Goal: Information Seeking & Learning: Learn about a topic

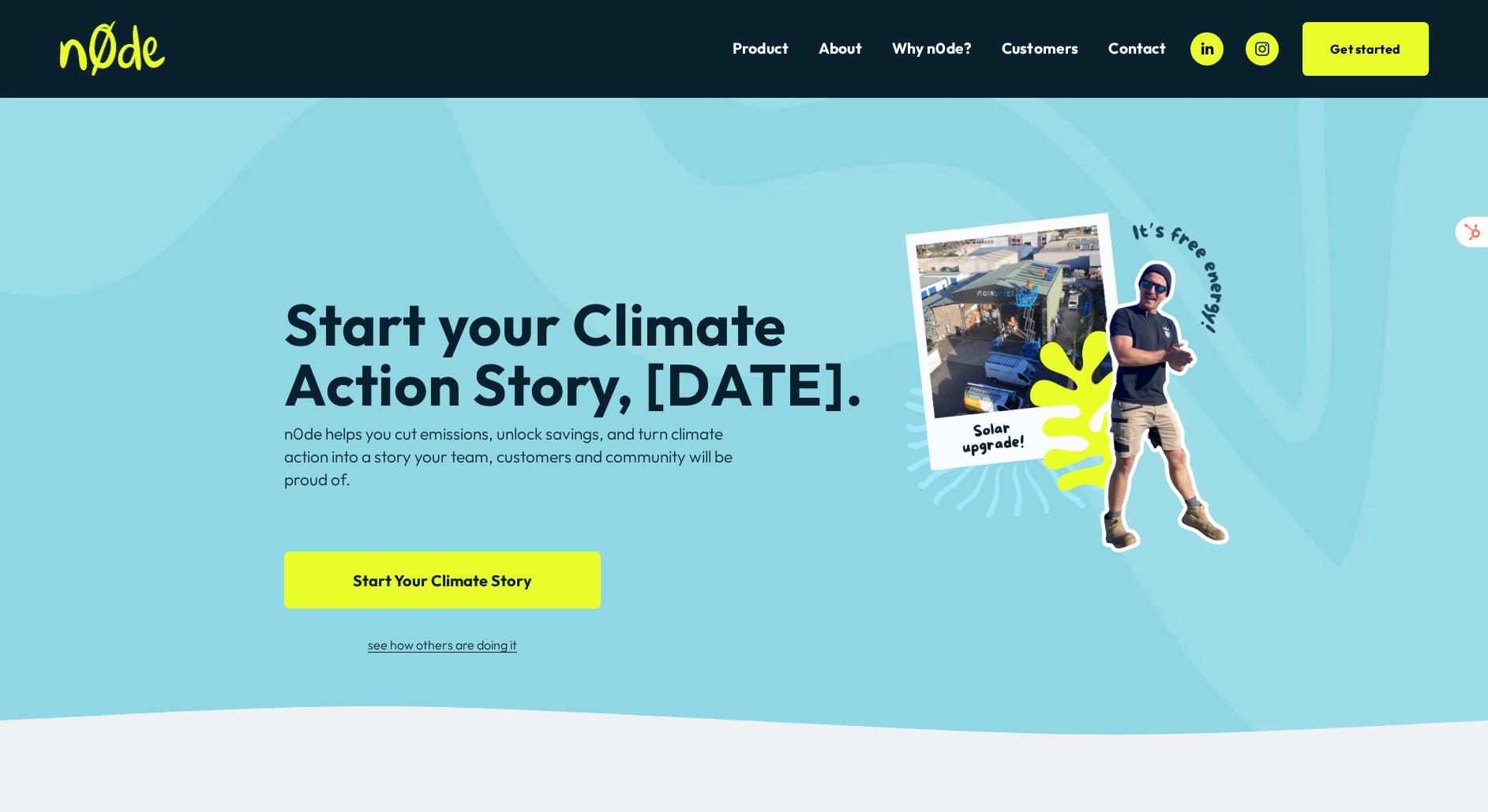
click at [451, 390] on h1 "Start your Climate Action Story, today." at bounding box center [605, 354] width 641 height 119
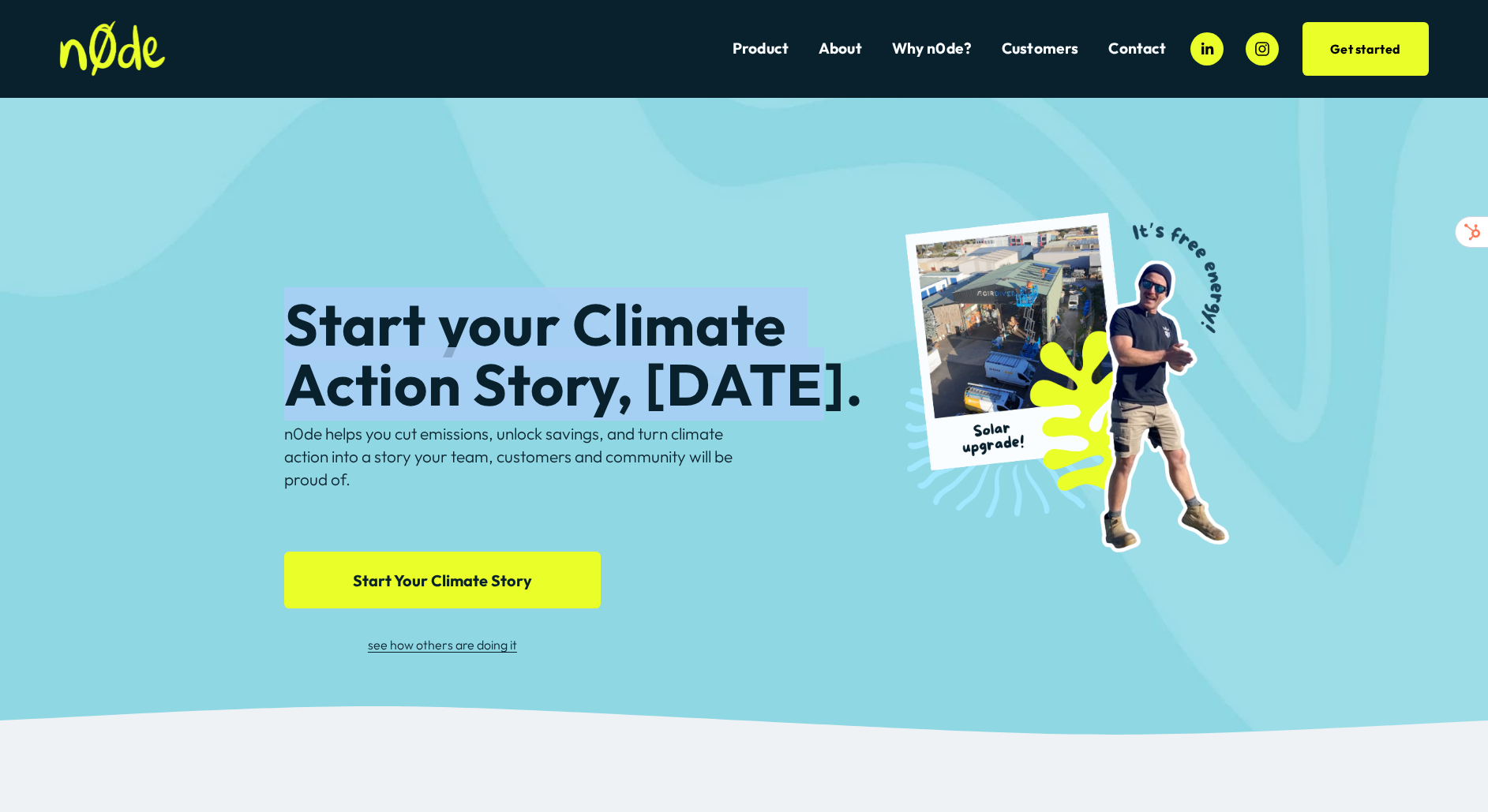
drag, startPoint x: 294, startPoint y: 317, endPoint x: 799, endPoint y: 398, distance: 511.5
click at [799, 398] on h1 "Start your Climate Action Story, today." at bounding box center [605, 354] width 641 height 119
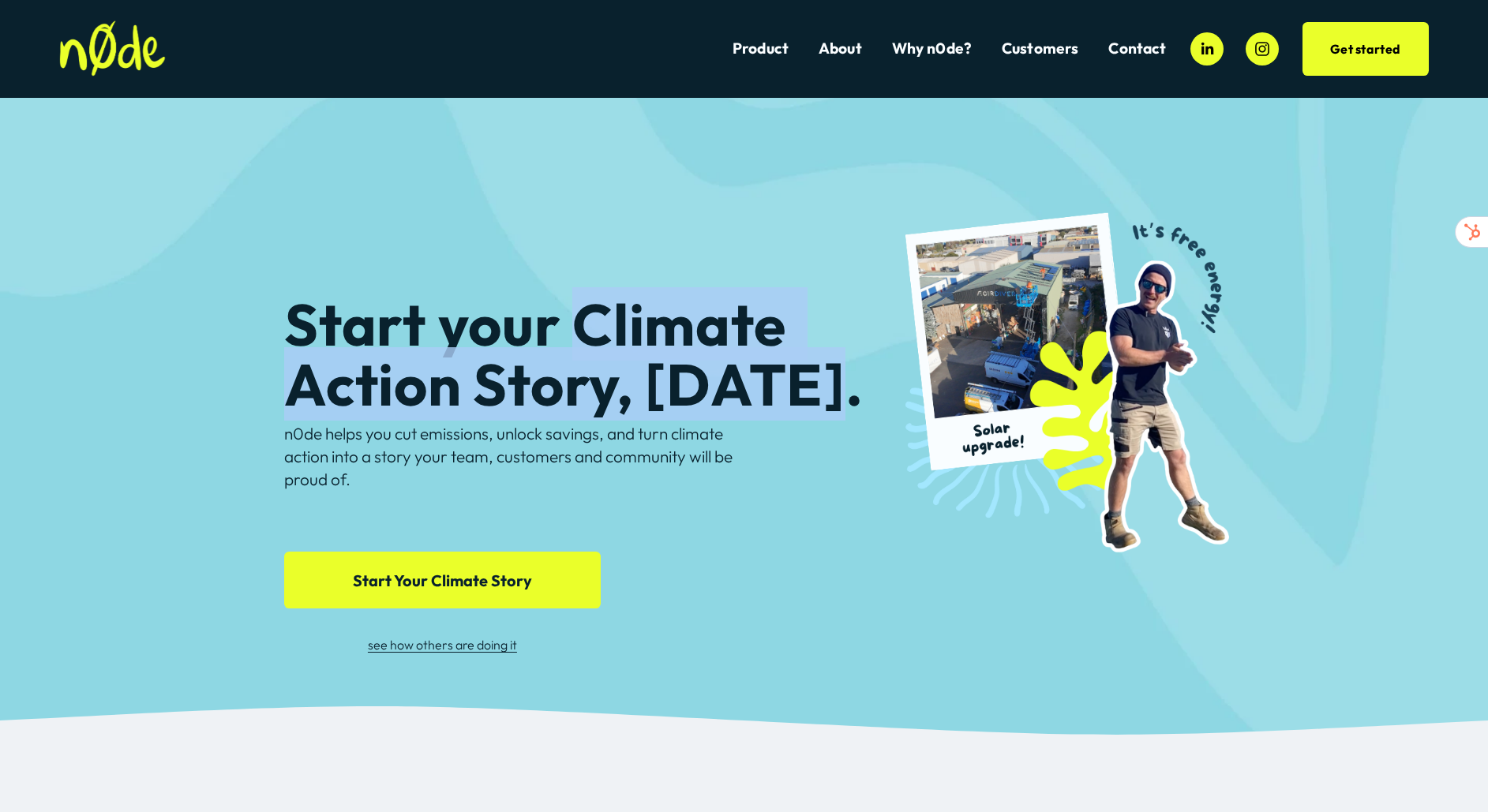
drag, startPoint x: 818, startPoint y: 398, endPoint x: 557, endPoint y: 349, distance: 265.6
click at [557, 349] on h1 "Start your Climate Action Story, today." at bounding box center [605, 354] width 641 height 119
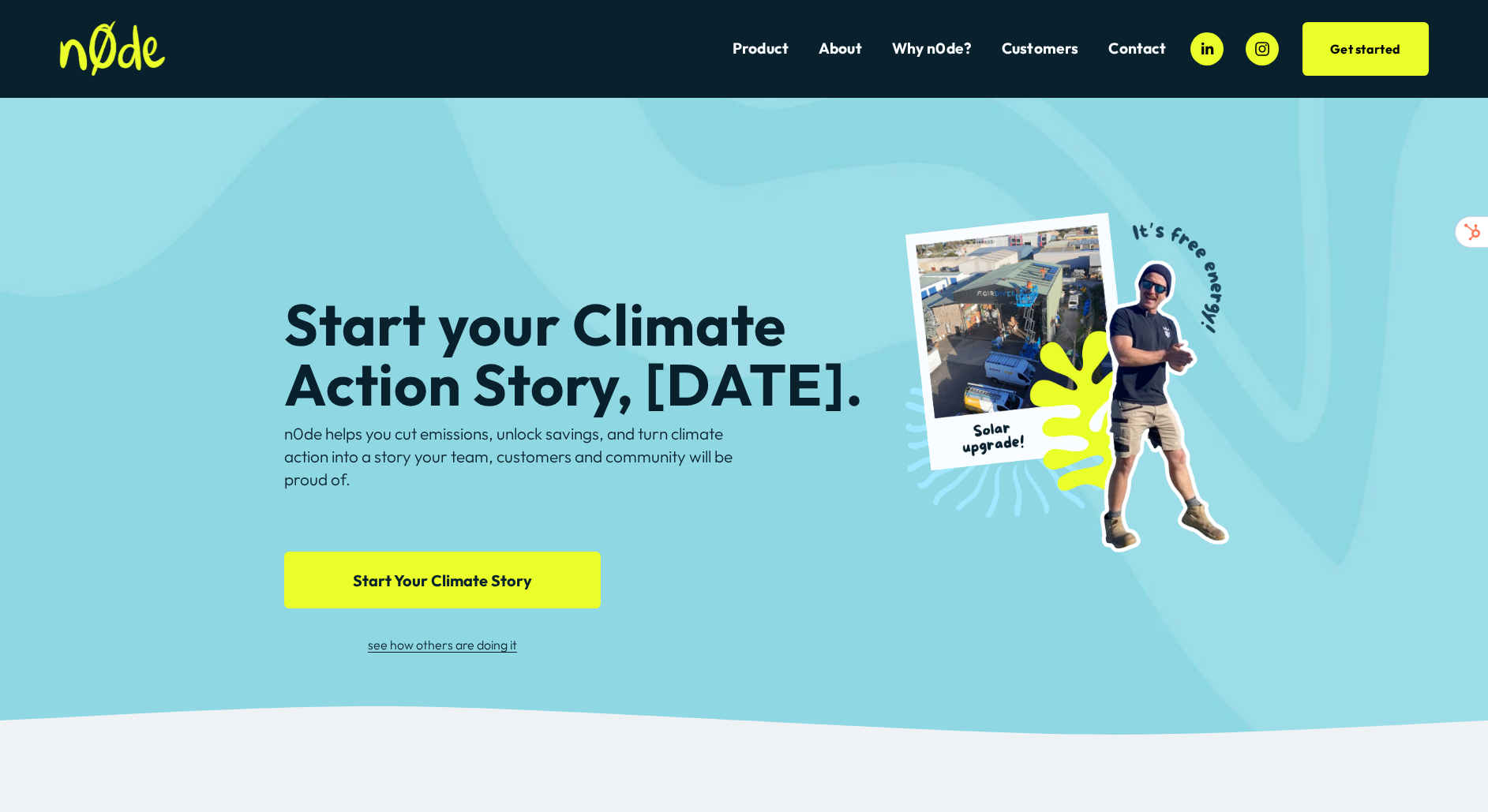
drag, startPoint x: 557, startPoint y: 349, endPoint x: 486, endPoint y: 345, distance: 71.1
click at [542, 349] on h1 "Start your Climate Action Story, today." at bounding box center [605, 354] width 641 height 119
click at [371, 348] on h1 "Start your Climate Action Story, today." at bounding box center [605, 354] width 641 height 119
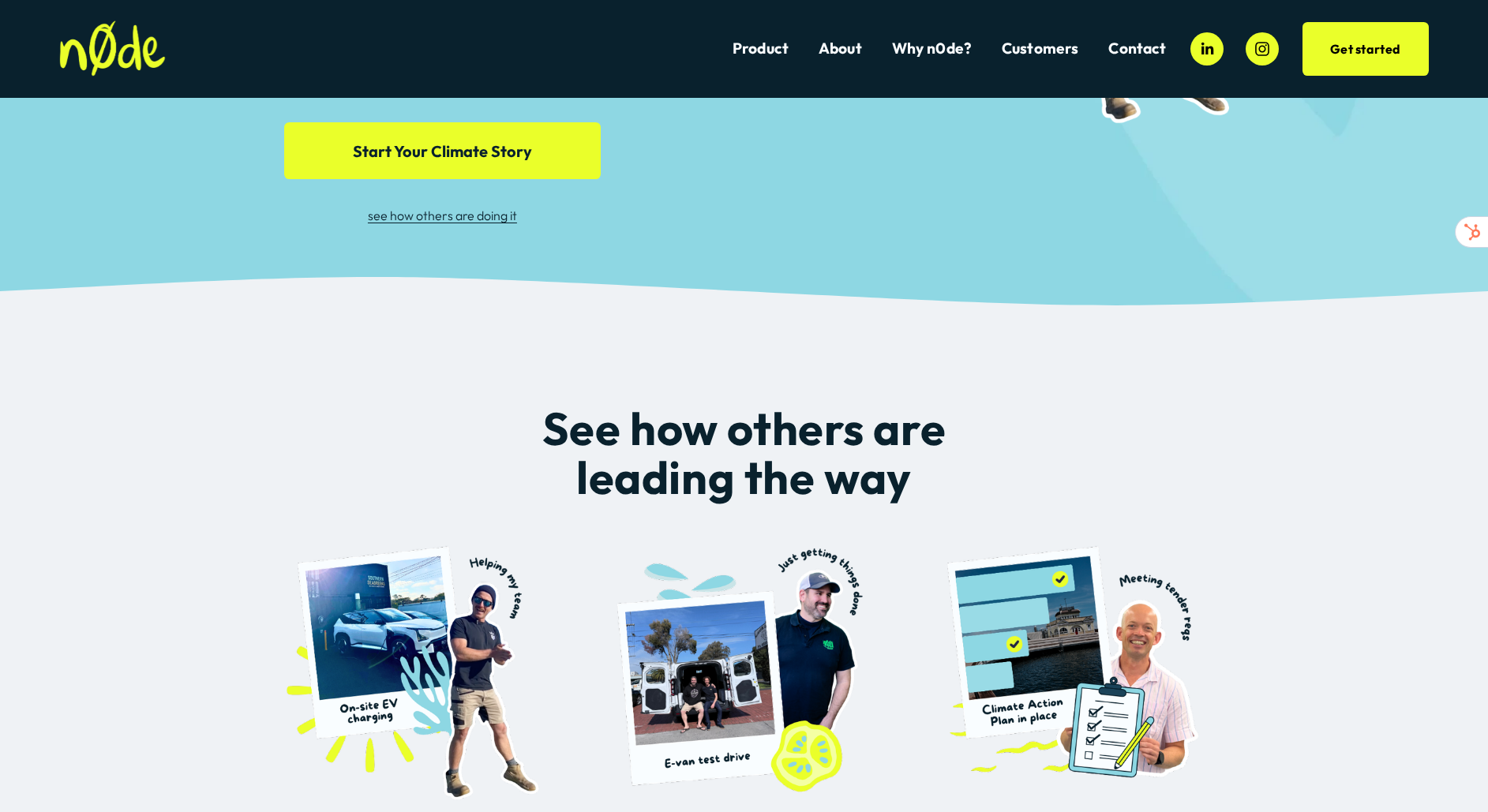
scroll to position [206, 0]
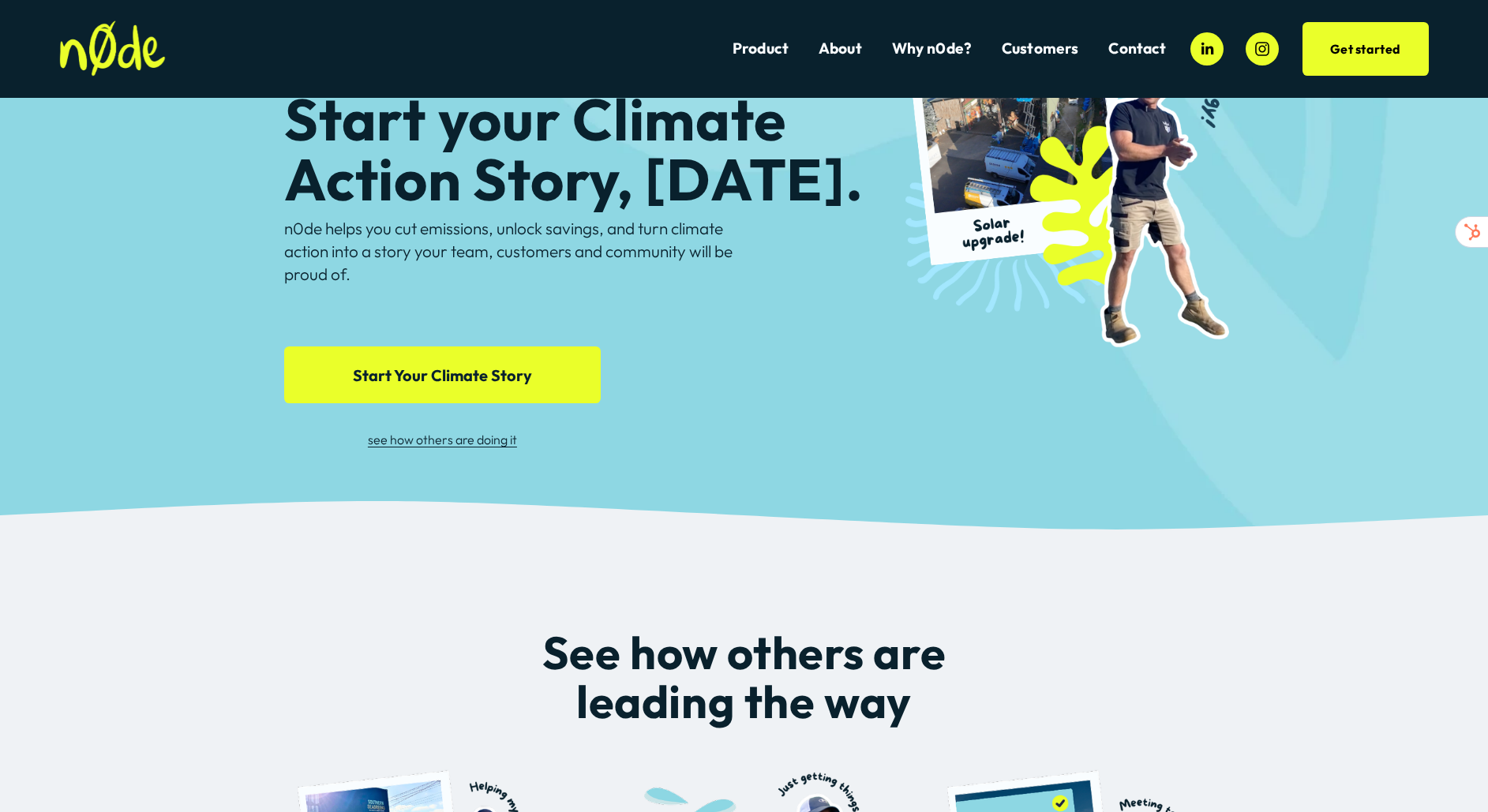
click at [429, 294] on div "n0de helps you cut emissions, unlock savings, and turn climate action into a st…" at bounding box center [512, 261] width 456 height 89
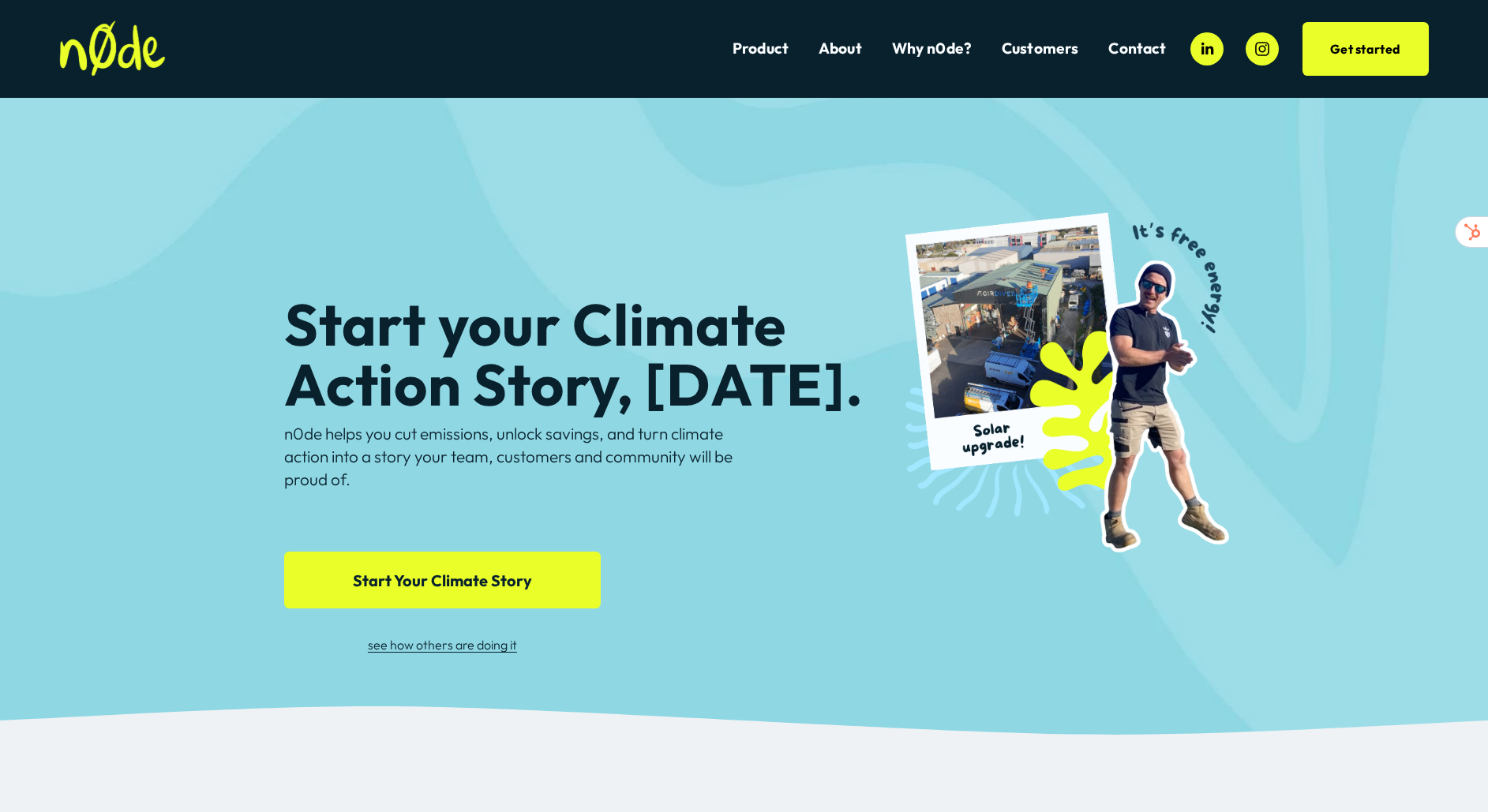
click at [133, 54] on img at bounding box center [112, 48] width 106 height 56
click at [914, 47] on link "Why n0de?" at bounding box center [932, 48] width 80 height 21
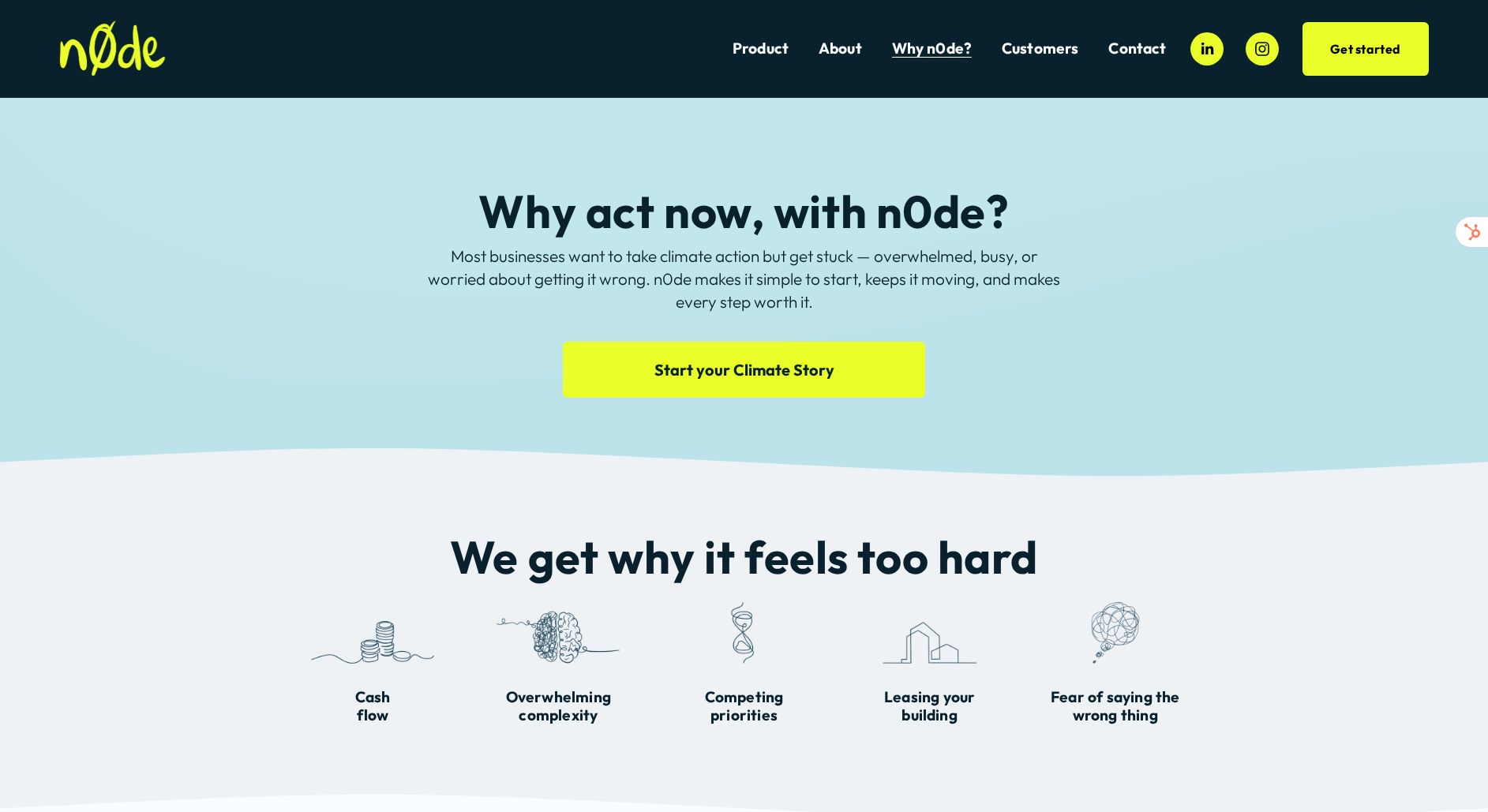
click at [1132, 56] on link "Contact" at bounding box center [1137, 48] width 58 height 21
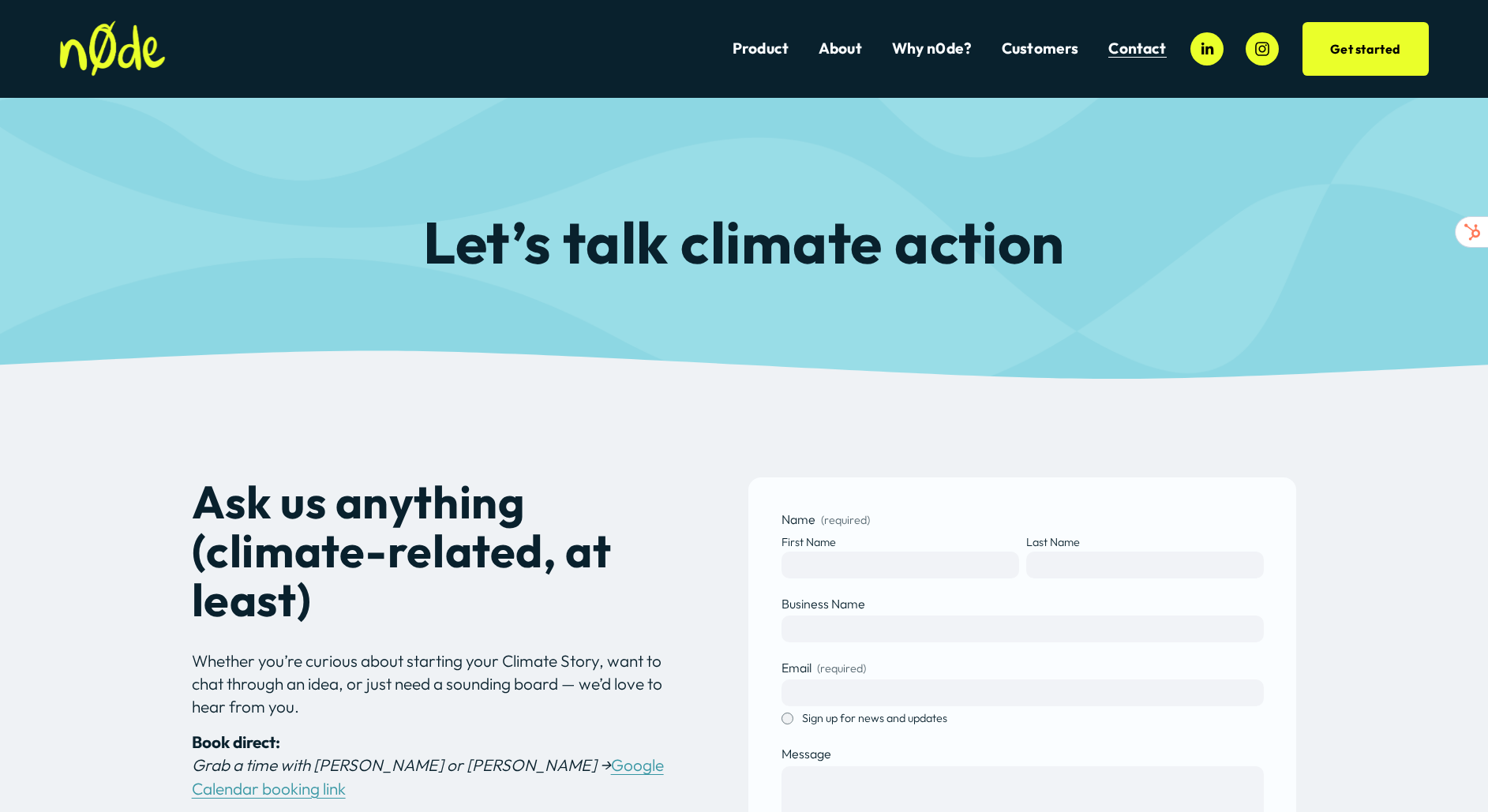
click at [777, 49] on link "Product" at bounding box center [760, 48] width 56 height 21
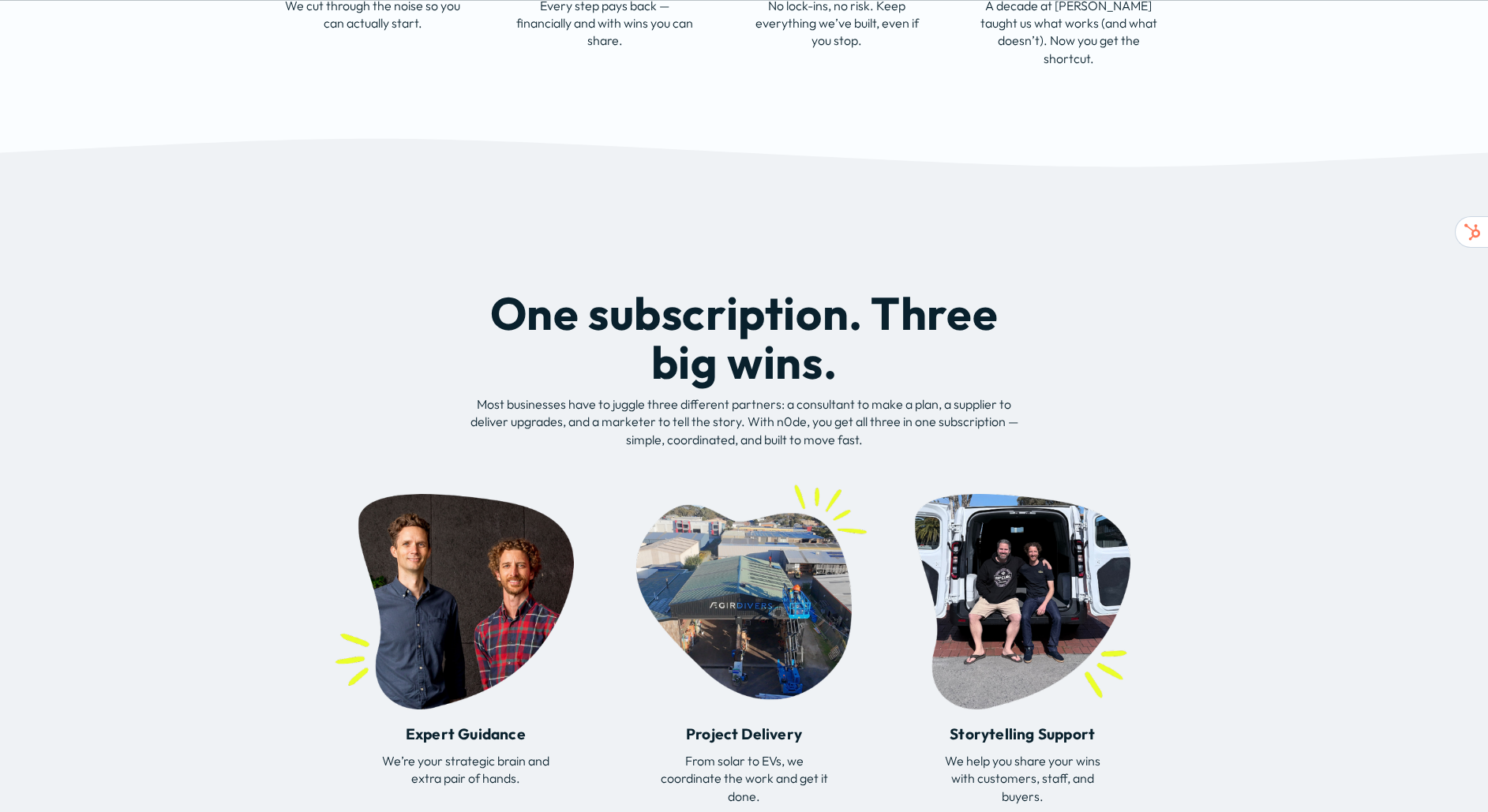
scroll to position [4617, 0]
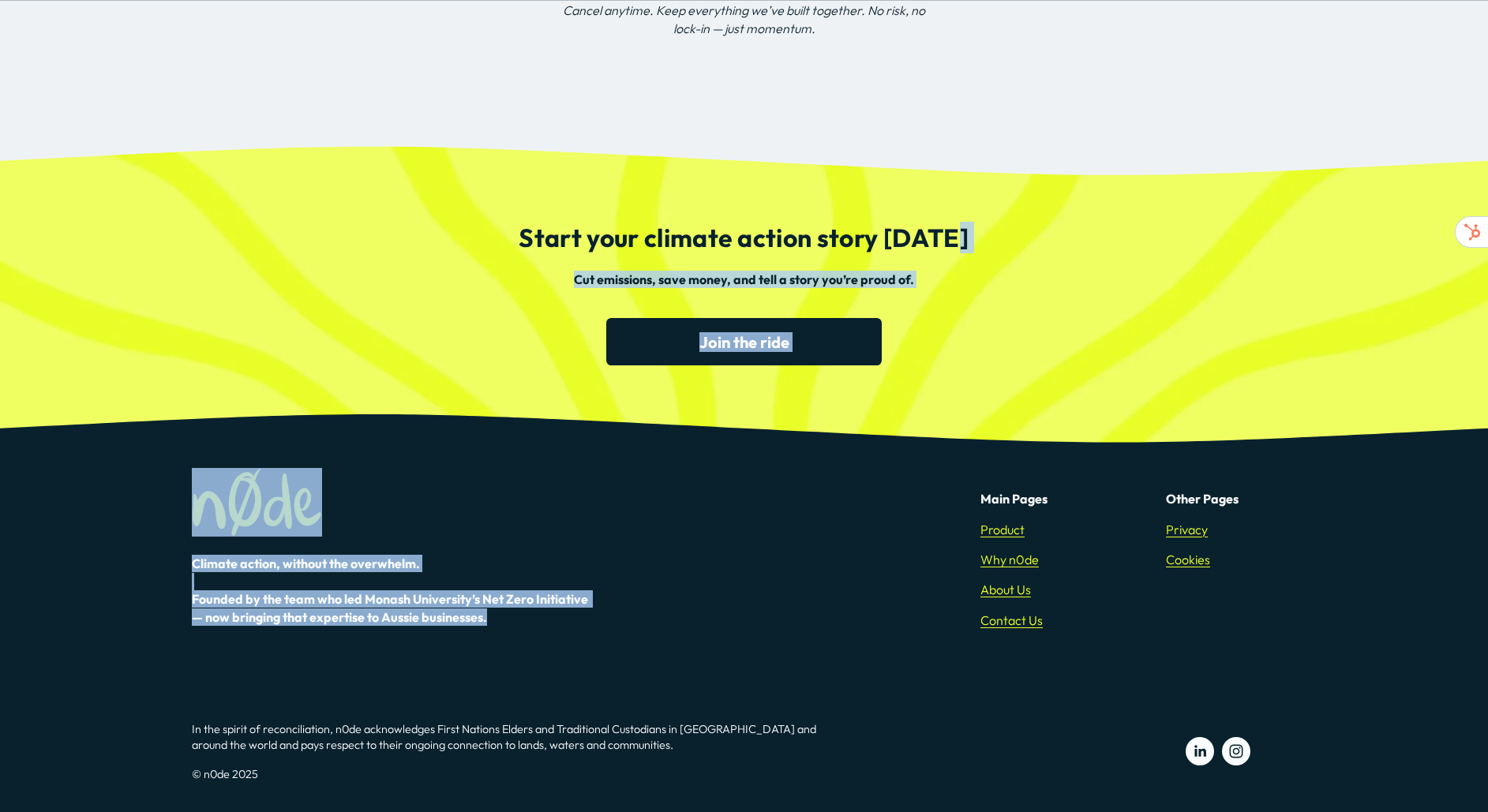
drag, startPoint x: 584, startPoint y: 614, endPoint x: 211, endPoint y: 397, distance: 431.5
click at [211, 397] on div "Start your climate action story today Cut emissions, save money, and tell a sto…" at bounding box center [744, 294] width 1488 height 238
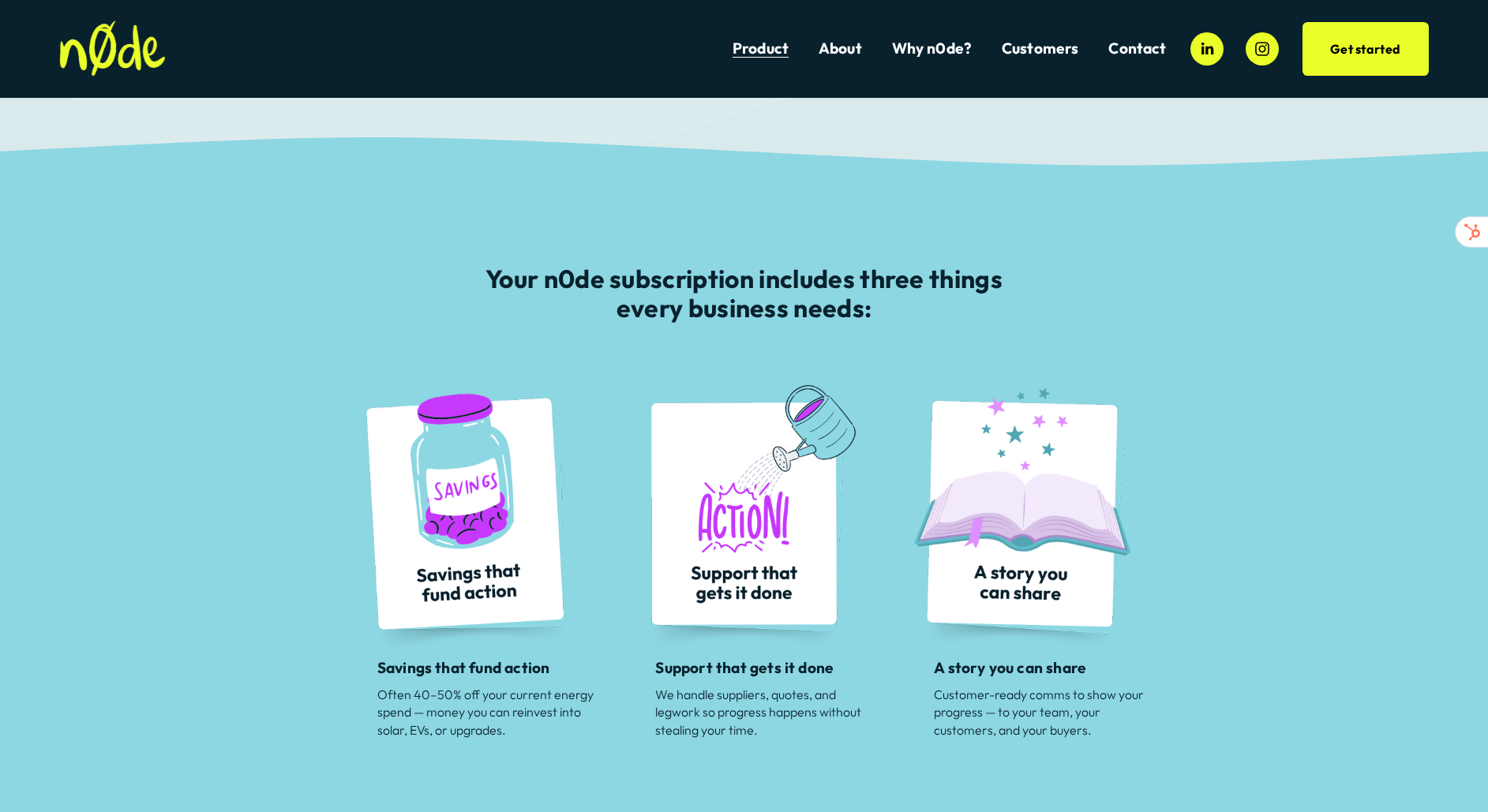
scroll to position [0, 0]
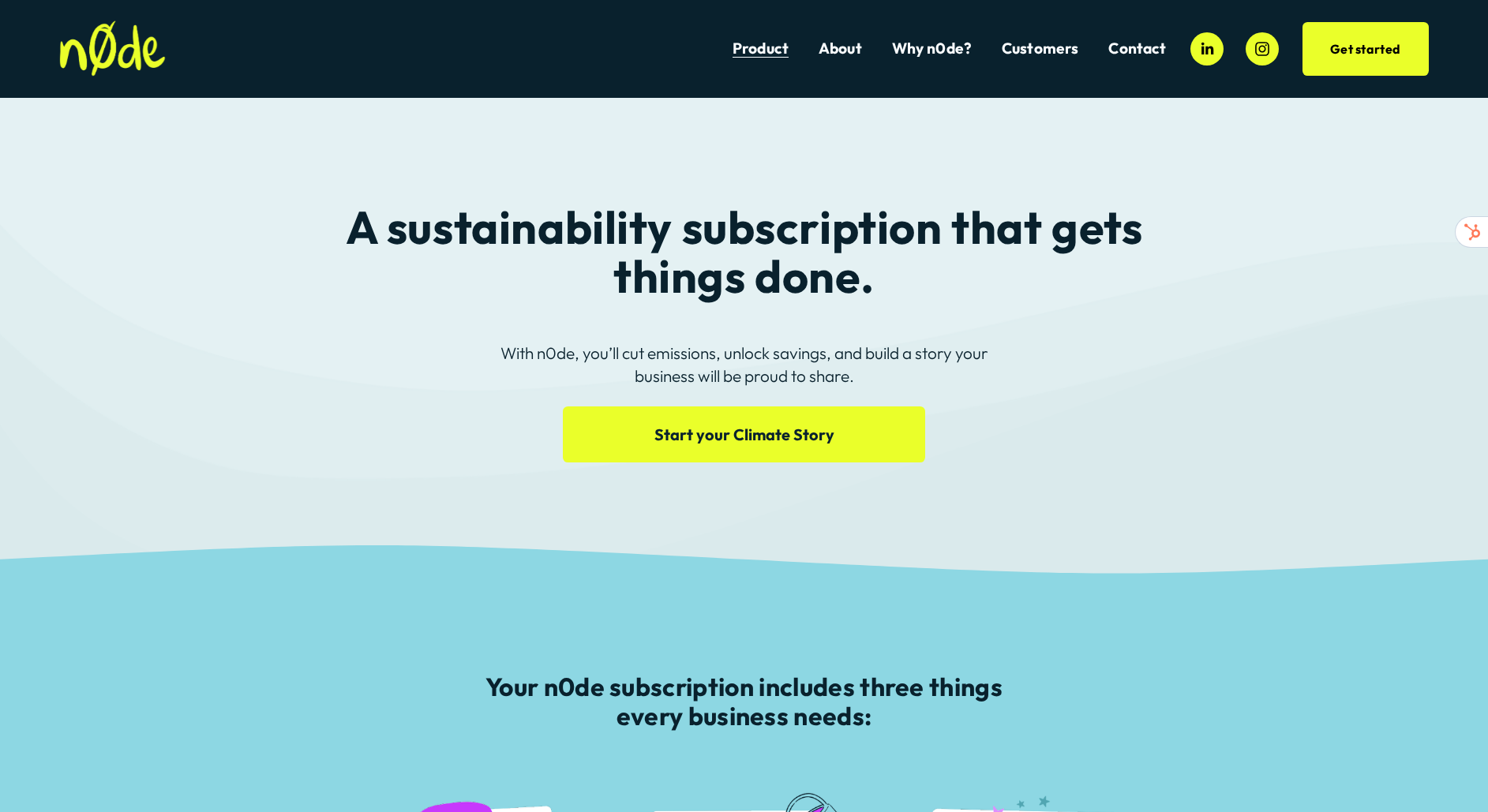
click at [1211, 49] on use "LinkedIn" at bounding box center [1208, 48] width 12 height 12
click at [793, 434] on link "Start your Climate Story" at bounding box center [744, 435] width 362 height 56
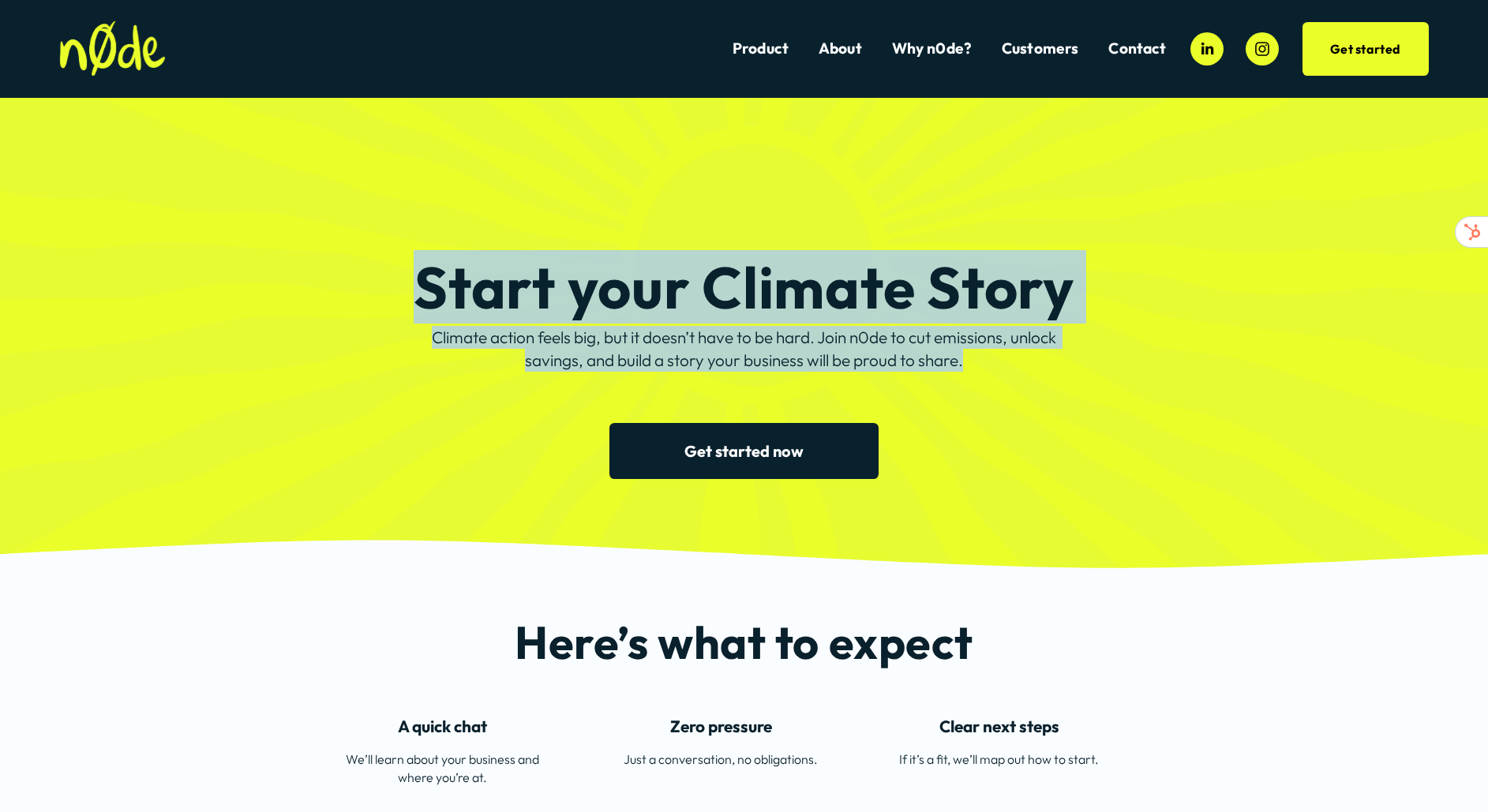
drag, startPoint x: 1017, startPoint y: 366, endPoint x: 725, endPoint y: 206, distance: 333.0
click at [726, 205] on div "Start your Climate Story Climate action feels big, but it doesn’t have to be ha…" at bounding box center [744, 337] width 1488 height 283
click at [723, 206] on div "Start your Climate Story Climate action feels big, but it doesn’t have to be ha…" at bounding box center [744, 337] width 1488 height 283
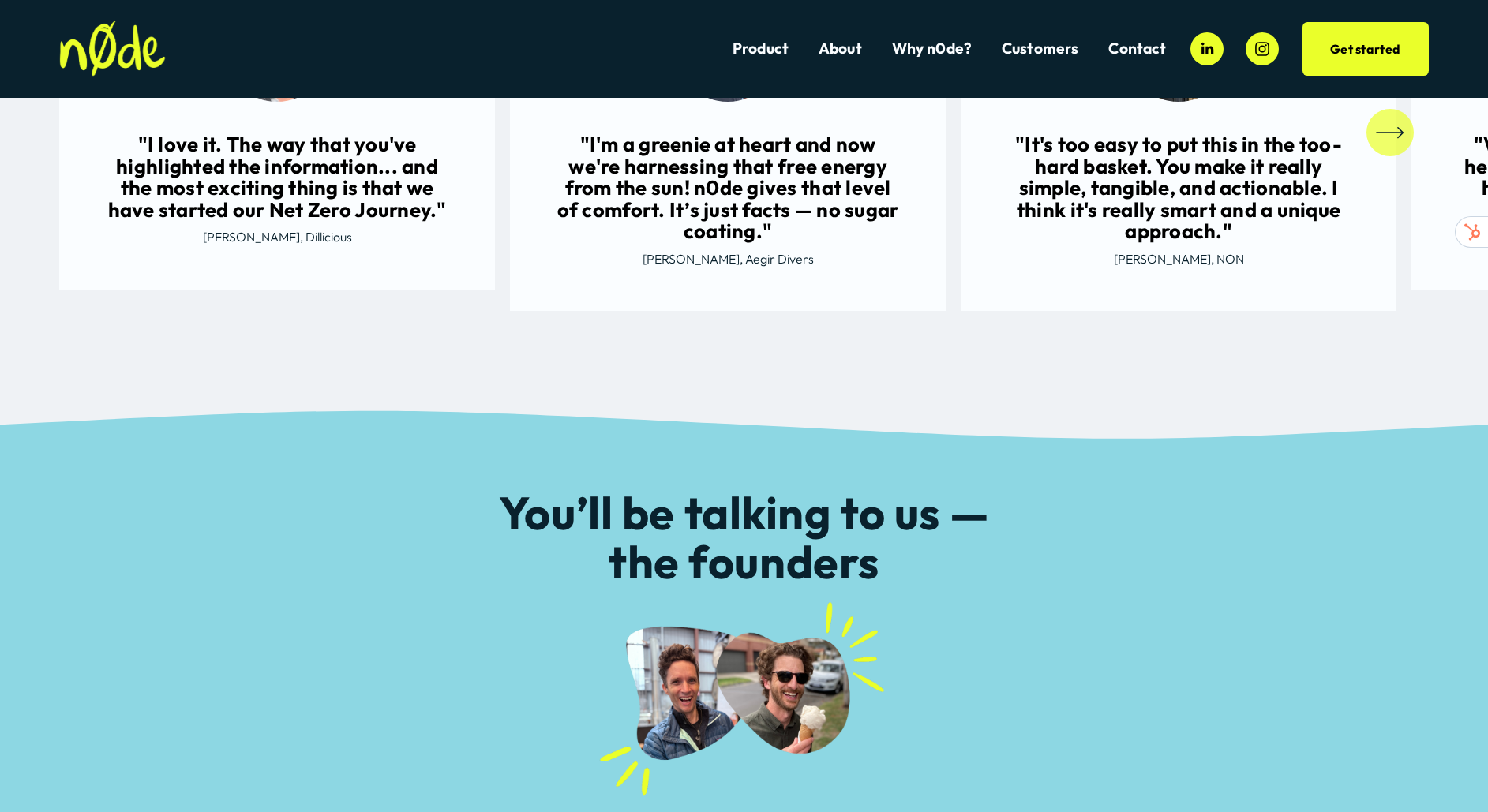
scroll to position [2530, 0]
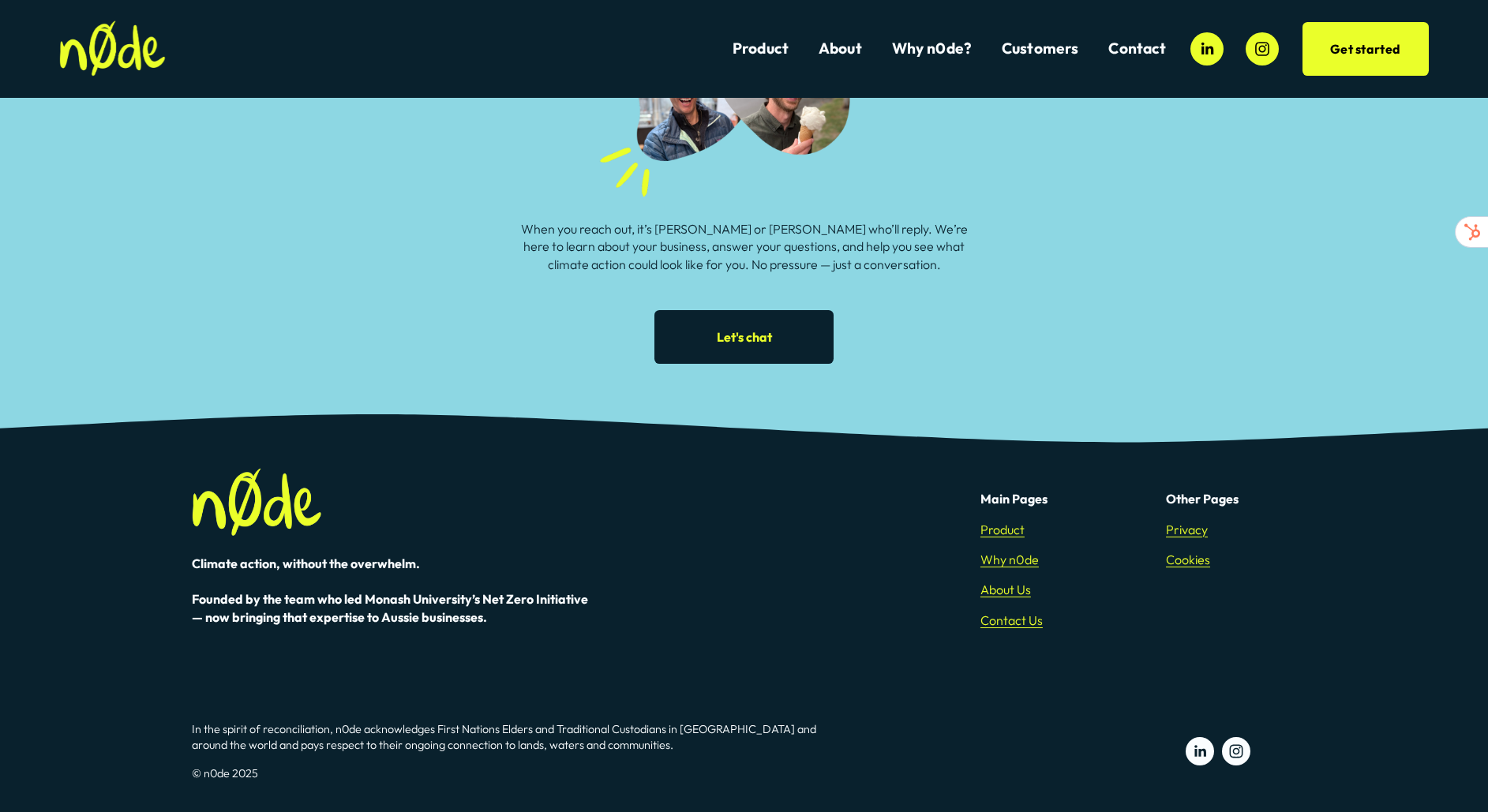
click at [513, 622] on p "Climate action, without the overwhelm. Founded by the team who led Monash Unive…" at bounding box center [396, 590] width 409 height 71
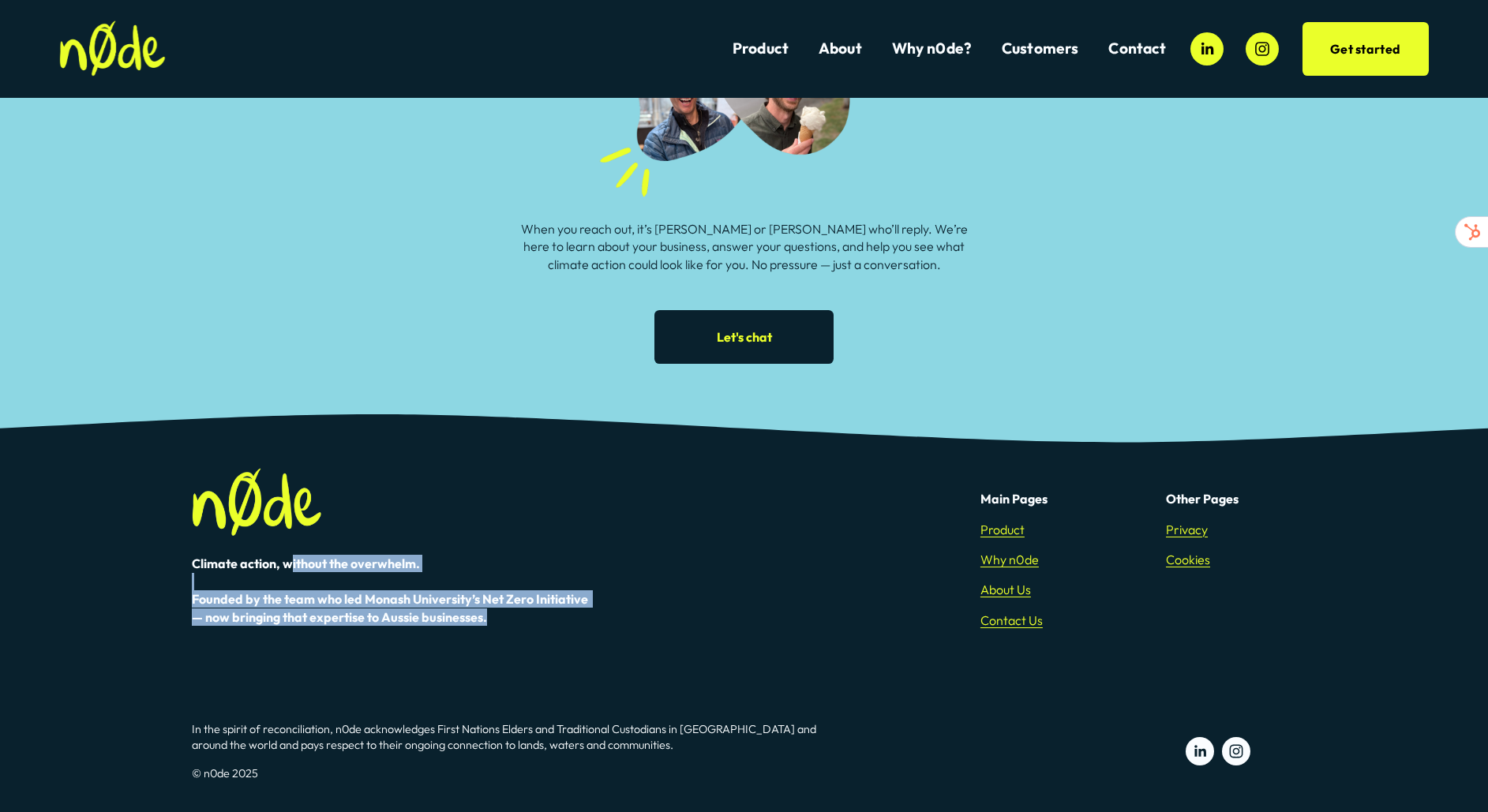
drag, startPoint x: 495, startPoint y: 620, endPoint x: 272, endPoint y: 565, distance: 229.7
click at [282, 567] on p "Climate action, without the overwhelm. Founded by the team who led Monash Unive…" at bounding box center [396, 590] width 409 height 71
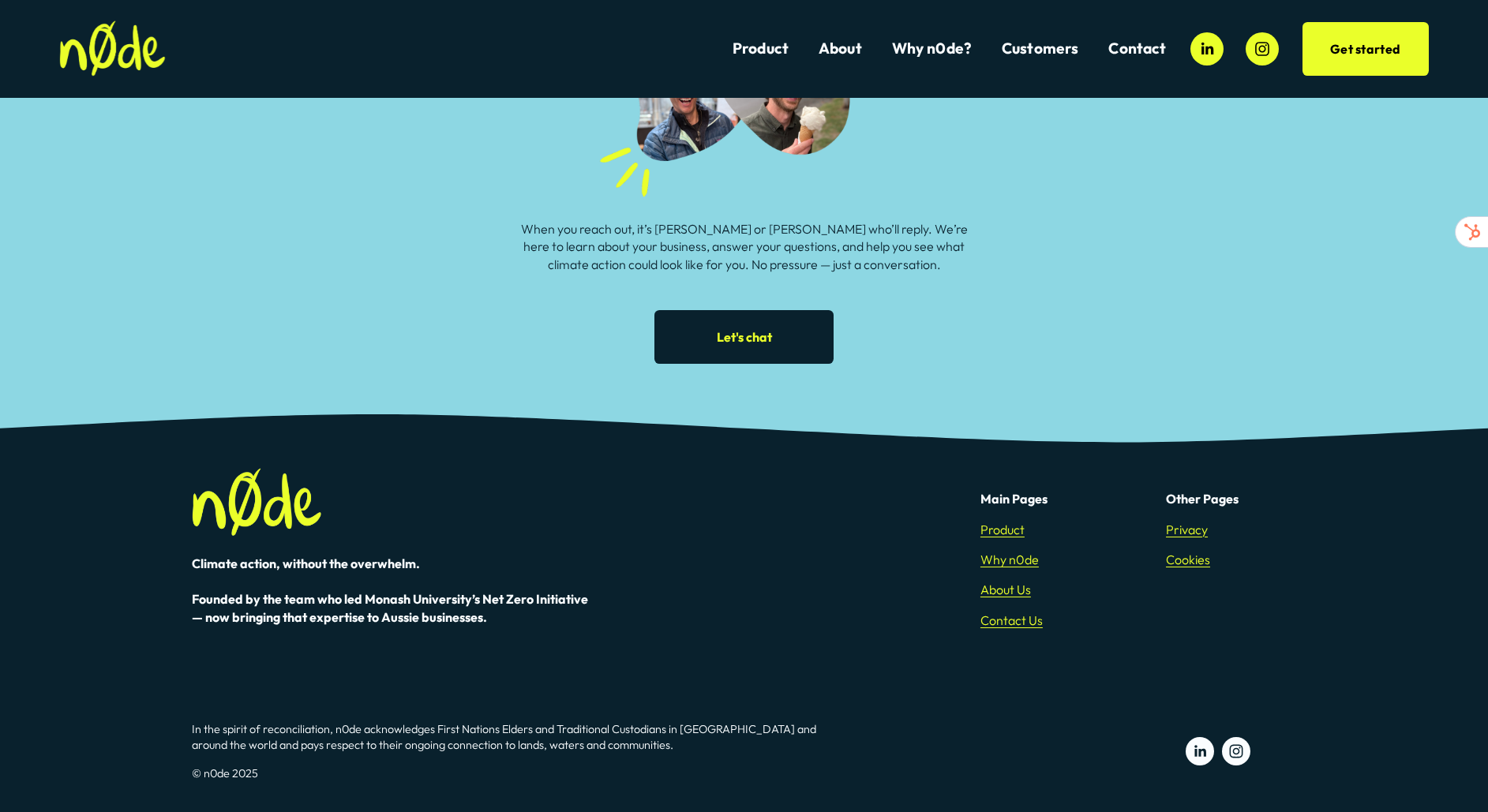
click at [185, 557] on div "Climate action, without the overwhelm. Founded by the team who led Monash Unive…" at bounding box center [744, 567] width 1488 height 219
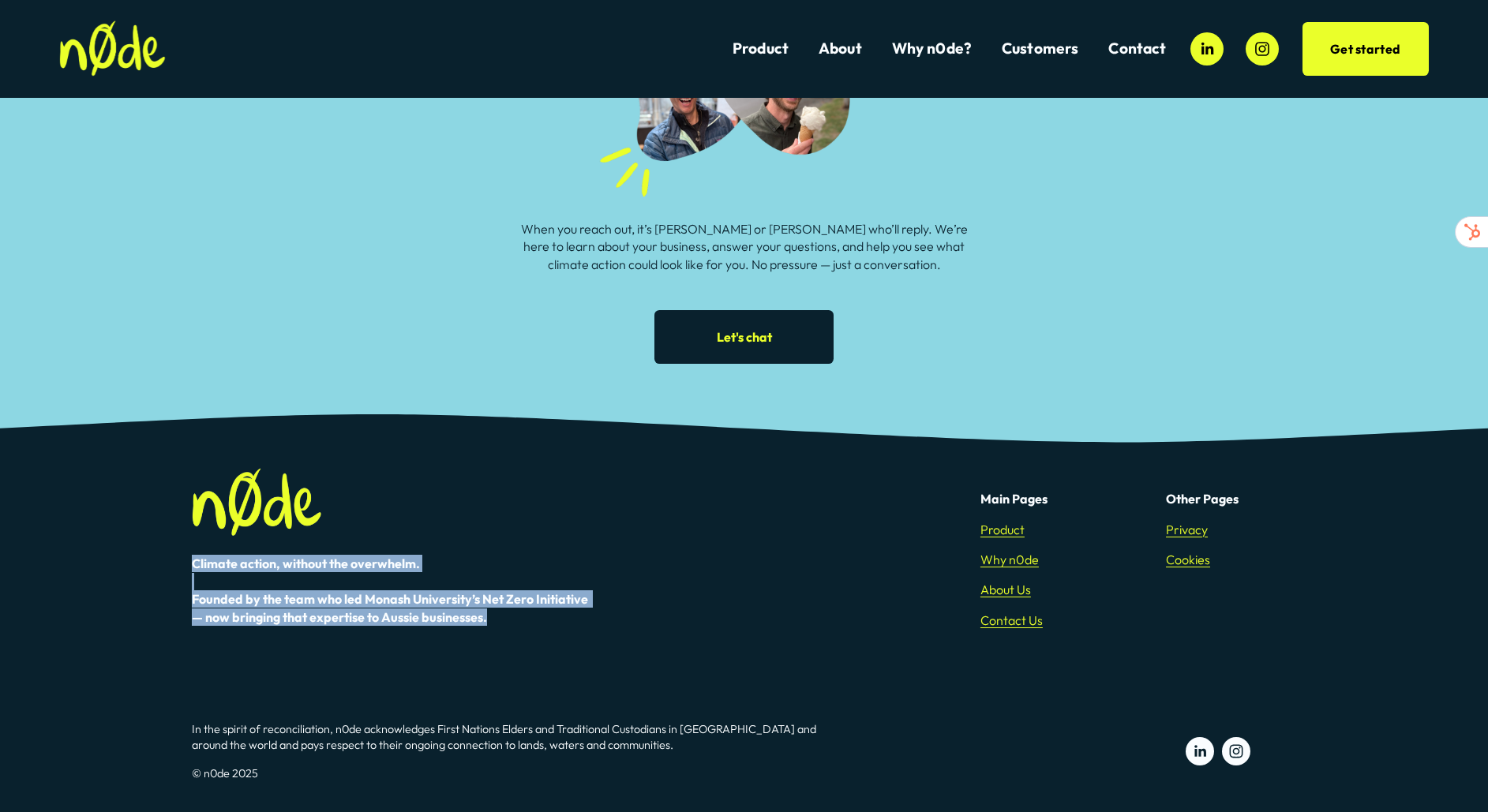
drag, startPoint x: 184, startPoint y: 558, endPoint x: 535, endPoint y: 636, distance: 359.6
click at [511, 634] on div "Climate action, without the overwhelm. Founded by the team who led Monash Unive…" at bounding box center [744, 567] width 1488 height 219
click at [545, 639] on div "Climate action, without the overwhelm. Founded by the team who led Monash Unive…" at bounding box center [396, 599] width 409 height 89
drag, startPoint x: 502, startPoint y: 628, endPoint x: 178, endPoint y: 549, distance: 333.5
click at [178, 549] on div "Climate action, without the overwhelm. Founded by the team who led Monash Unive…" at bounding box center [744, 567] width 1488 height 219
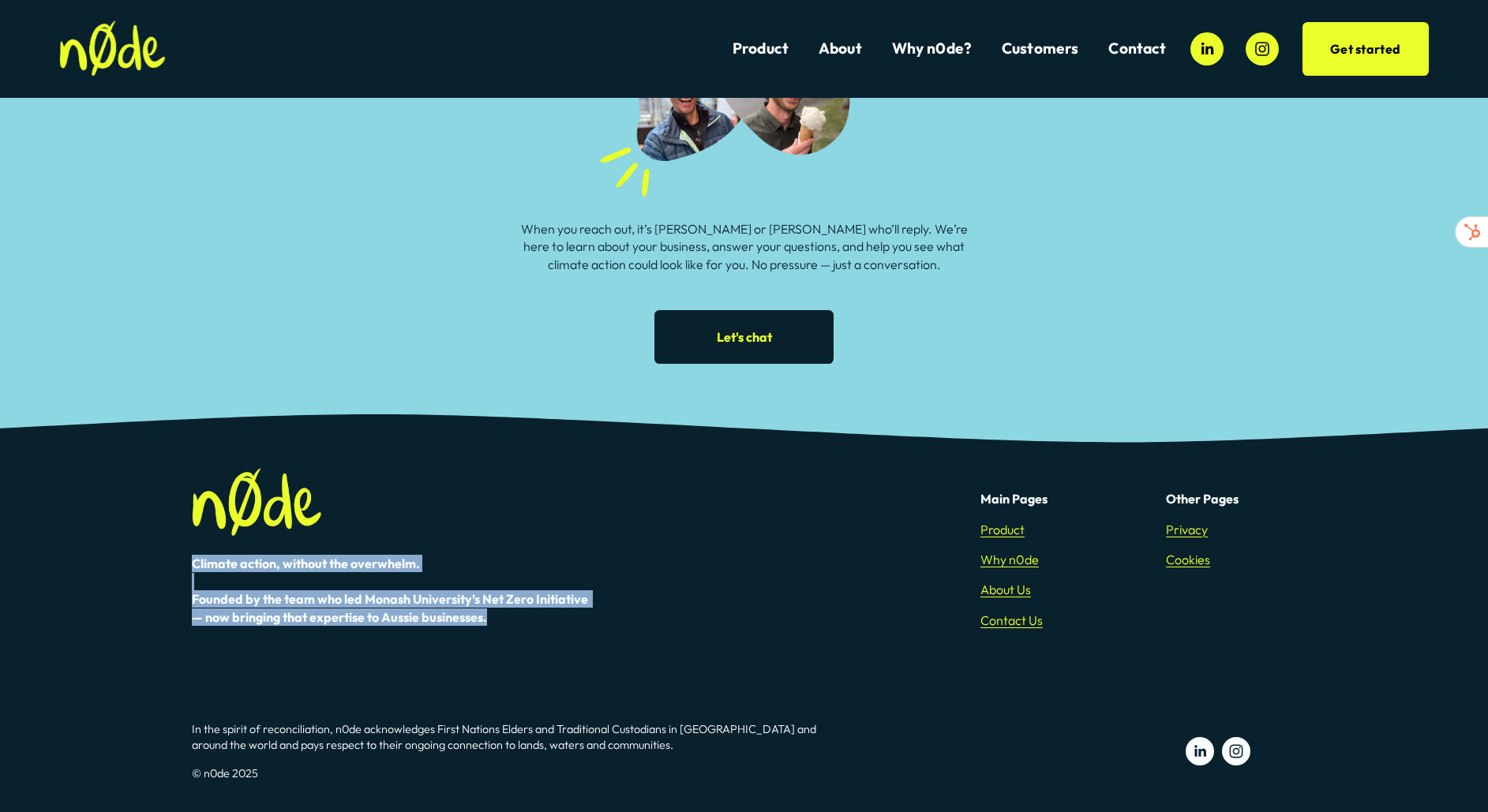
click at [178, 549] on div "Climate action, without the overwhelm. Founded by the team who led Monash Unive…" at bounding box center [744, 567] width 1488 height 219
drag, startPoint x: 189, startPoint y: 555, endPoint x: 559, endPoint y: 657, distance: 383.8
click at [558, 657] on div "Climate action, without the overwhelm. Founded by the team who led Monash Unive…" at bounding box center [744, 567] width 1488 height 219
click at [560, 656] on div "Climate action, without the overwhelm. Founded by the team who led Monash Unive…" at bounding box center [744, 567] width 1488 height 219
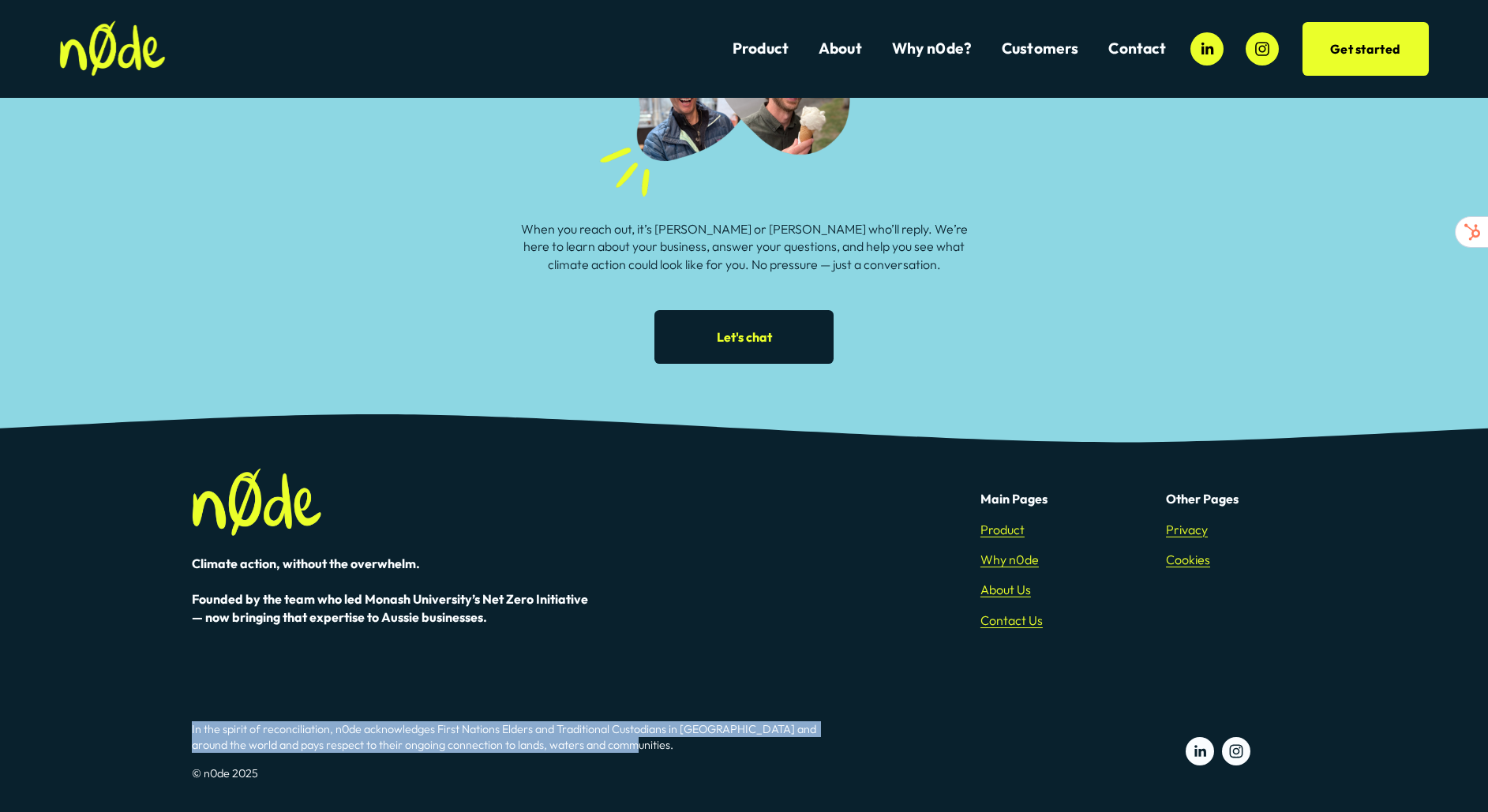
drag, startPoint x: 645, startPoint y: 736, endPoint x: 527, endPoint y: 688, distance: 127.4
click at [527, 688] on footer "Climate action, without the overwhelm. Founded by the team who led Monash Unive…" at bounding box center [744, 628] width 1488 height 370
click at [527, 688] on div "Climate action, without the overwhelm. Founded by the team who led Monash Unive…" at bounding box center [744, 567] width 1488 height 248
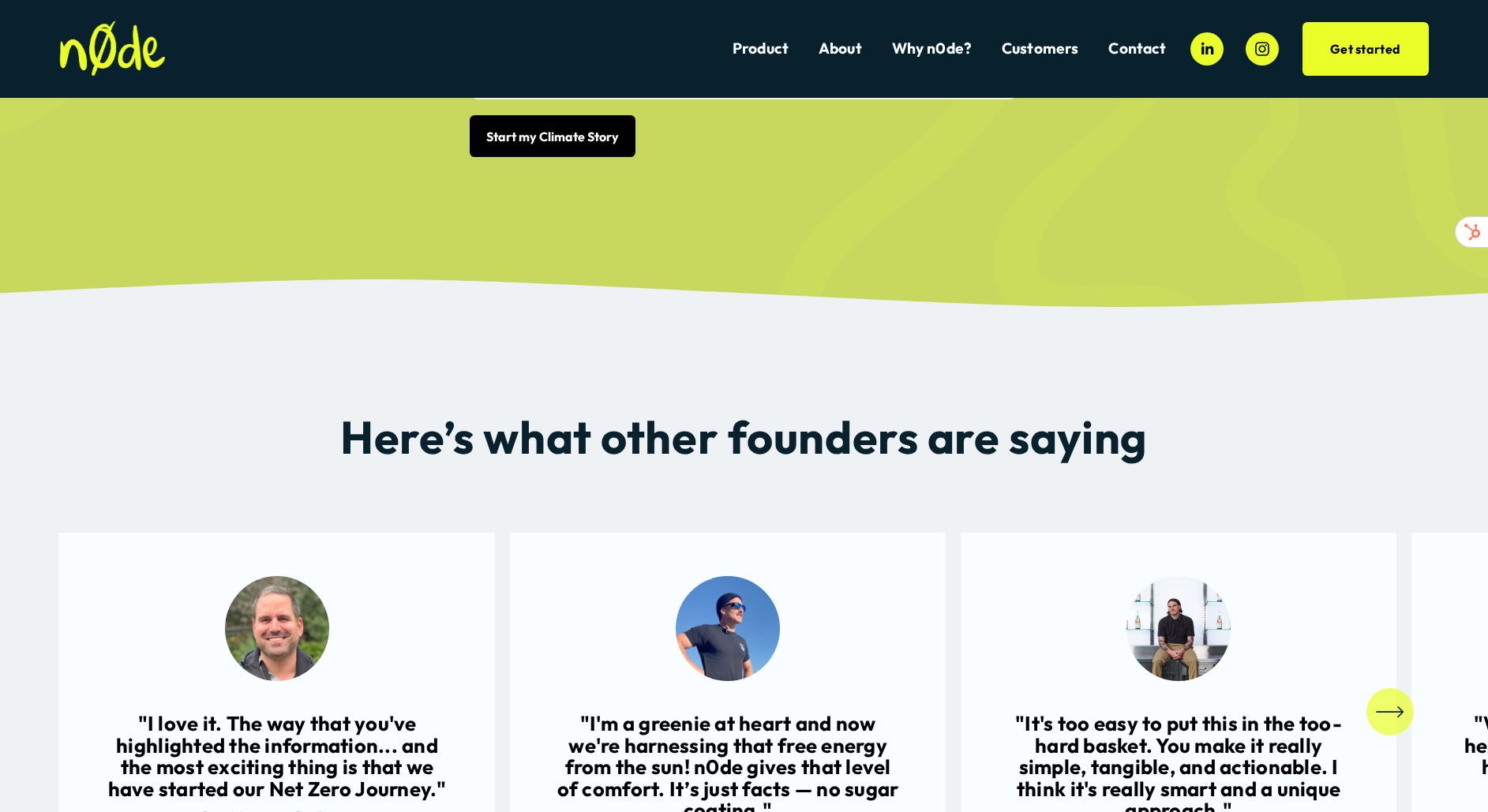
scroll to position [0, 0]
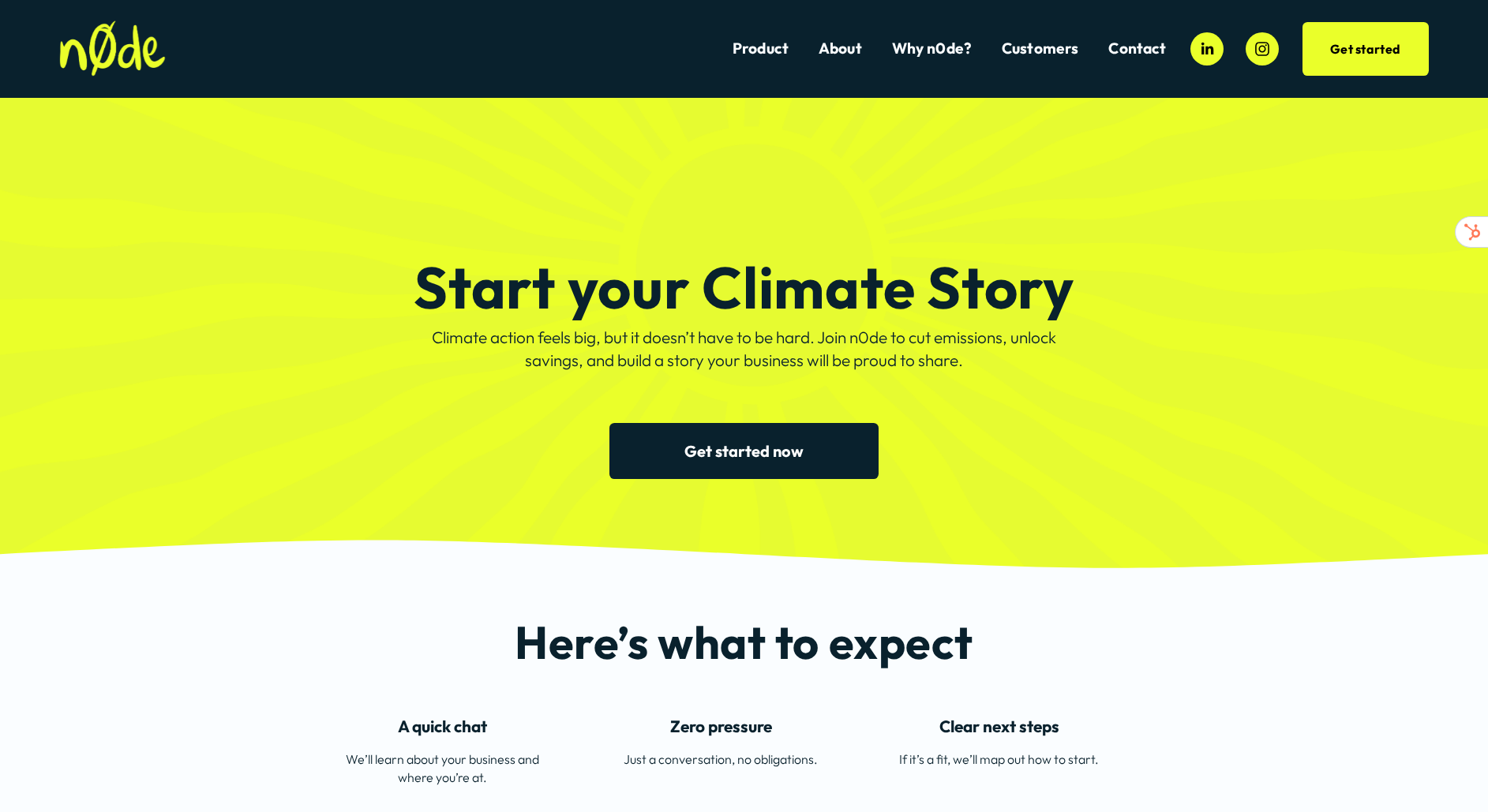
click at [1191, 299] on div "Start your Climate Story Climate action feels big, but it doesn’t have to be ha…" at bounding box center [744, 337] width 1488 height 283
click at [1259, 51] on icon "Instagram" at bounding box center [1262, 49] width 18 height 18
click at [1207, 53] on use "LinkedIn" at bounding box center [1208, 48] width 12 height 12
click at [1034, 385] on div "Start your Climate Story Climate action feels big, but it doesn’t have to be ha…" at bounding box center [744, 337] width 1488 height 283
